Goal: Navigation & Orientation: Find specific page/section

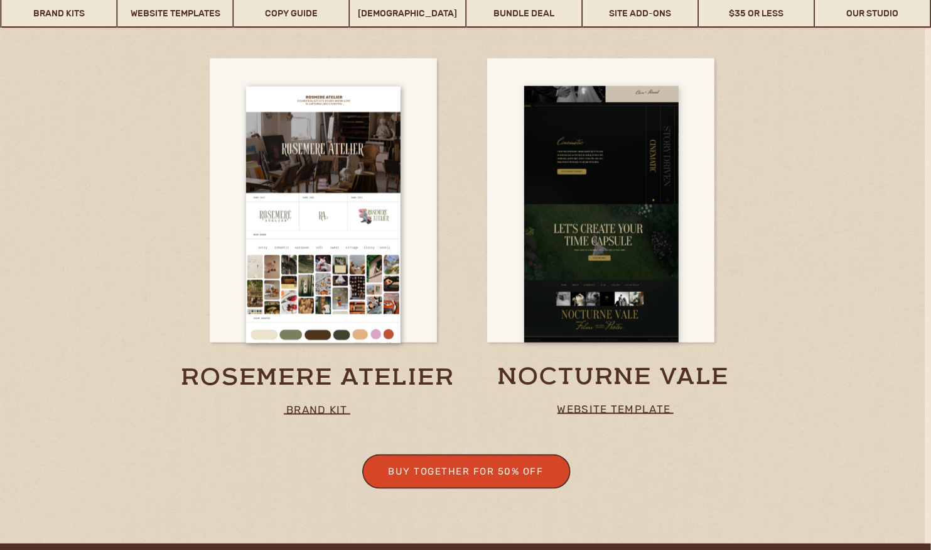
scroll to position [825, 0]
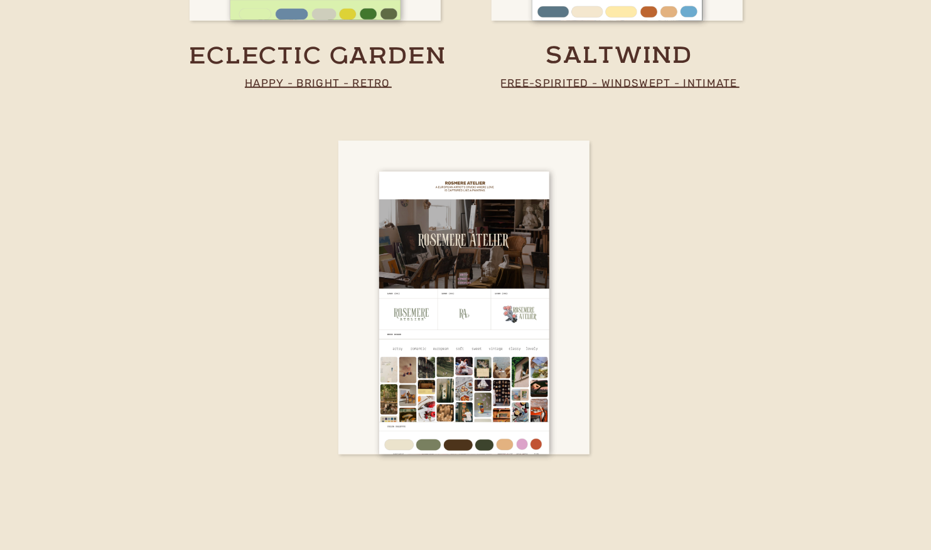
scroll to position [3796, 0]
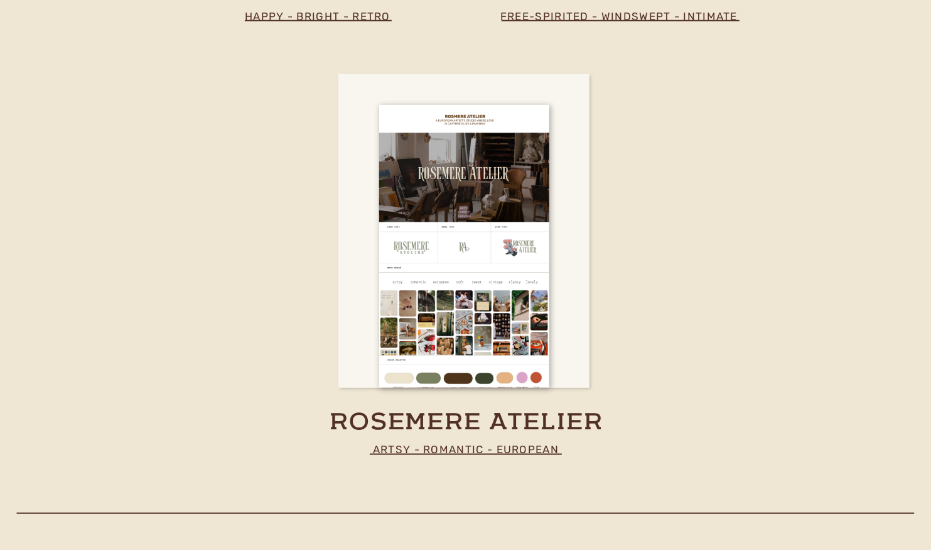
click at [461, 422] on h3 "rosemere atelier" at bounding box center [467, 420] width 288 height 24
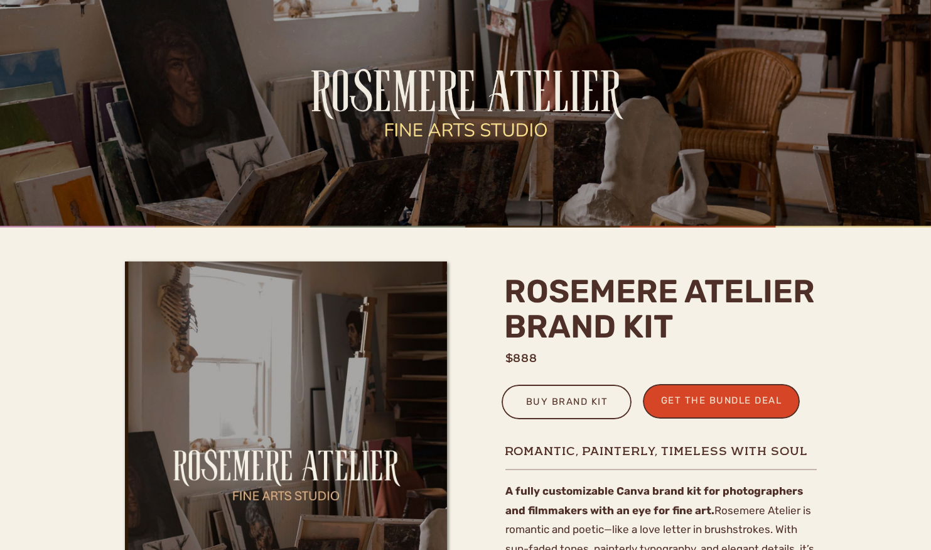
scroll to position [97, 0]
